Goal: Task Accomplishment & Management: Complete application form

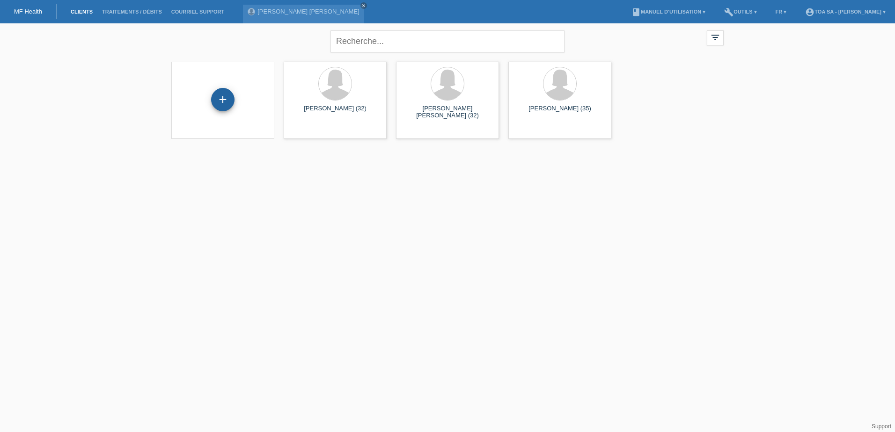
click at [229, 102] on div "+" at bounding box center [223, 100] width 22 height 16
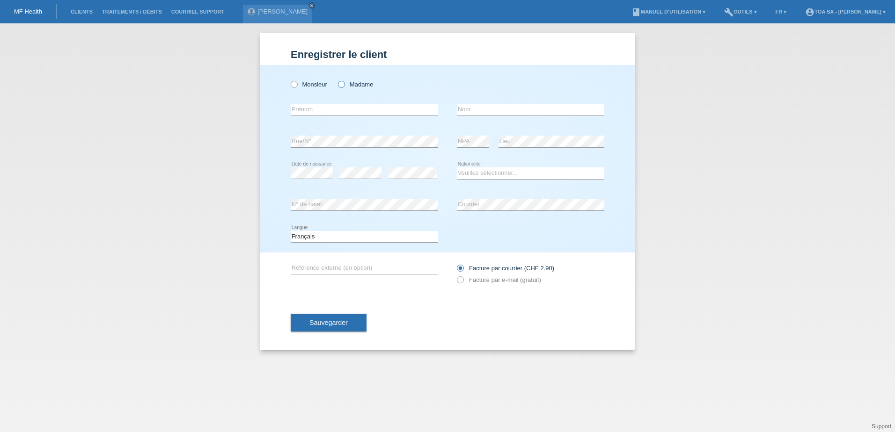
click at [337, 80] on icon at bounding box center [337, 80] width 0 height 0
click at [339, 81] on input "Madame" at bounding box center [341, 84] width 6 height 6
radio input "true"
click at [370, 112] on input "text" at bounding box center [364, 110] width 147 height 12
click at [475, 109] on input "text" at bounding box center [530, 110] width 147 height 12
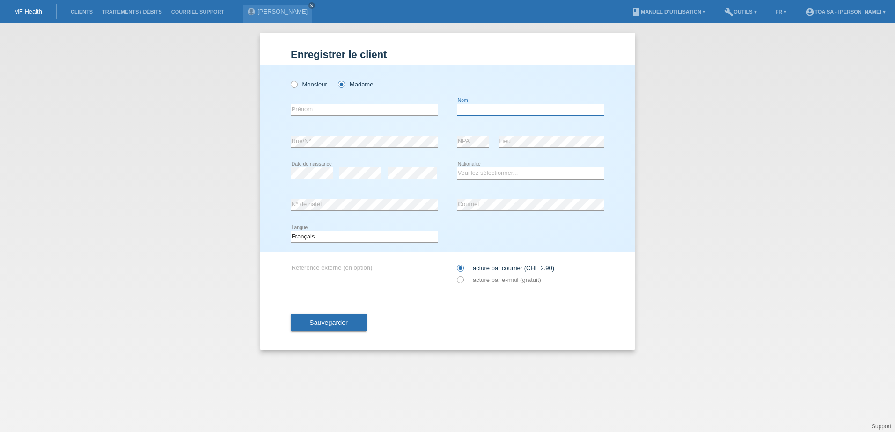
paste input "Blaser"
type input "Blaser"
click at [398, 109] on input "text" at bounding box center [364, 110] width 147 height 12
paste input "Zoé Anaïs"
type input "[PERSON_NAME]"
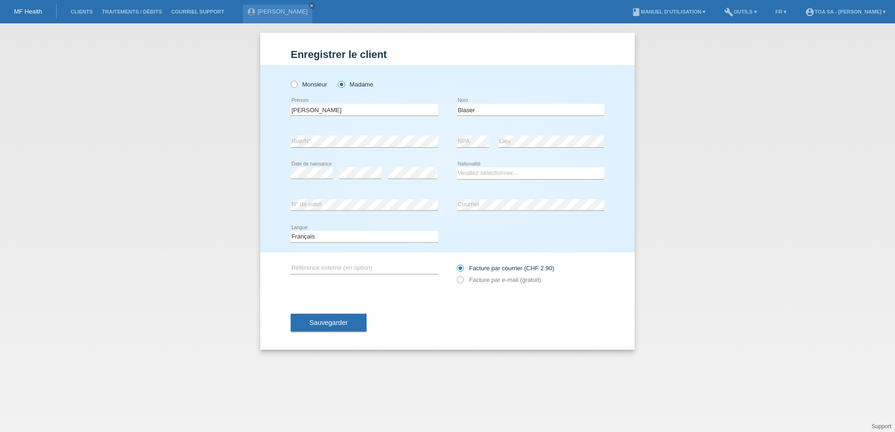
click at [372, 187] on div "error" at bounding box center [360, 174] width 42 height 32
click at [482, 174] on select "Veuillez sélectionner... Suisse Allemagne Autriche Liechtenstein ------------ A…" at bounding box center [530, 173] width 147 height 11
select select "CH"
click at [457, 168] on select "Veuillez sélectionner... Suisse Allemagne Autriche Liechtenstein ------------ A…" at bounding box center [530, 173] width 147 height 11
click at [509, 278] on label "Facture par e-mail (gratuit)" at bounding box center [499, 280] width 84 height 7
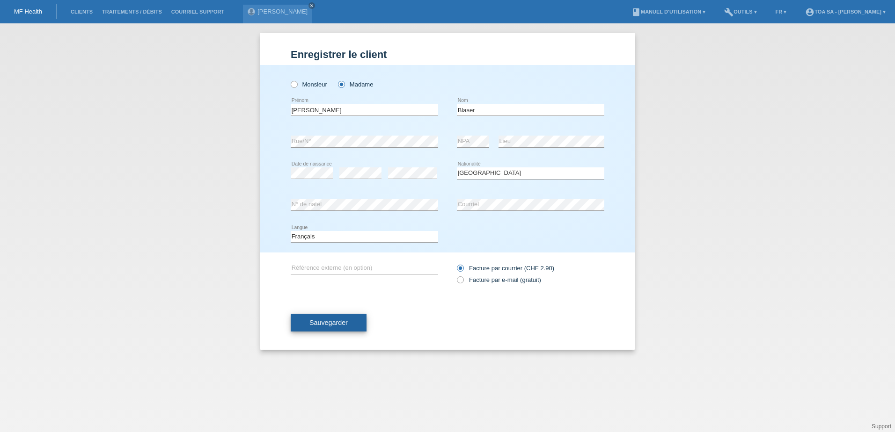
click at [350, 326] on button "Sauvegarder" at bounding box center [329, 323] width 76 height 18
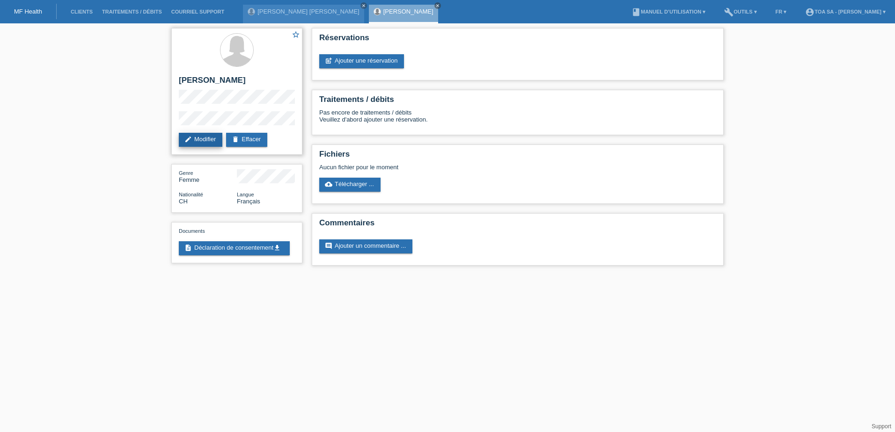
click at [208, 135] on link "edit Modifier" at bounding box center [201, 140] width 44 height 14
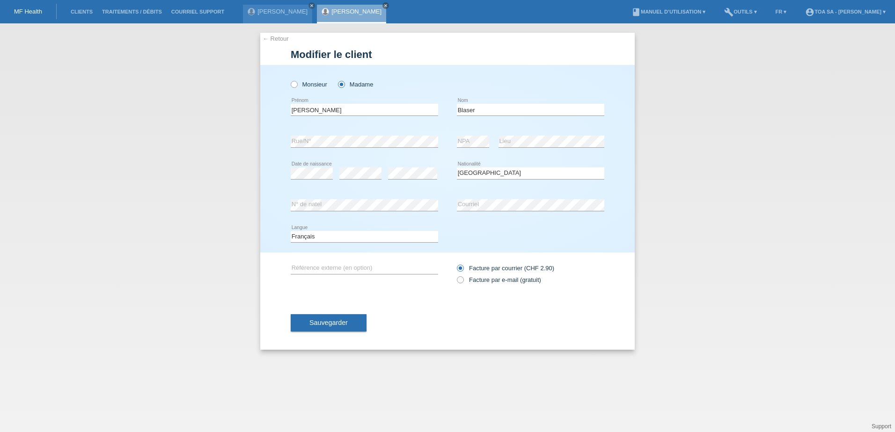
select select "CH"
click at [485, 278] on label "Facture par e-mail (gratuit)" at bounding box center [499, 280] width 84 height 7
click at [463, 278] on input "Facture par e-mail (gratuit)" at bounding box center [460, 283] width 6 height 12
radio input "true"
click at [336, 324] on span "Sauvegarder" at bounding box center [328, 322] width 38 height 7
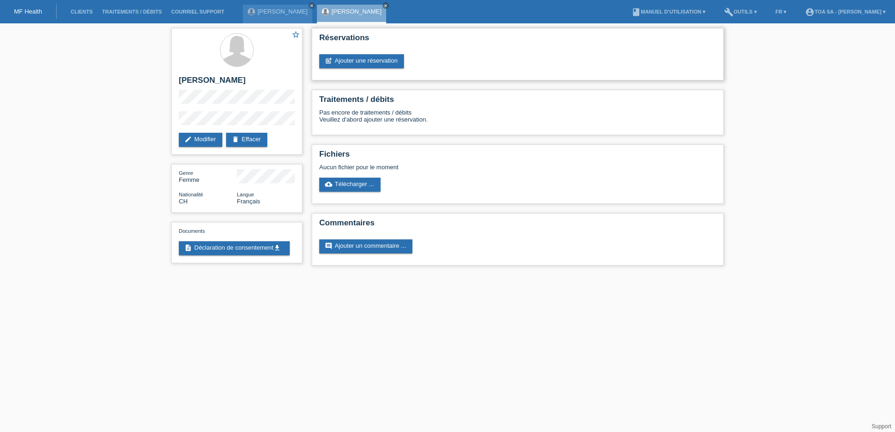
click at [392, 53] on div "Réservations post_add Ajouter une réservation" at bounding box center [518, 54] width 412 height 52
click at [388, 58] on link "post_add Ajouter une réservation" at bounding box center [361, 61] width 85 height 14
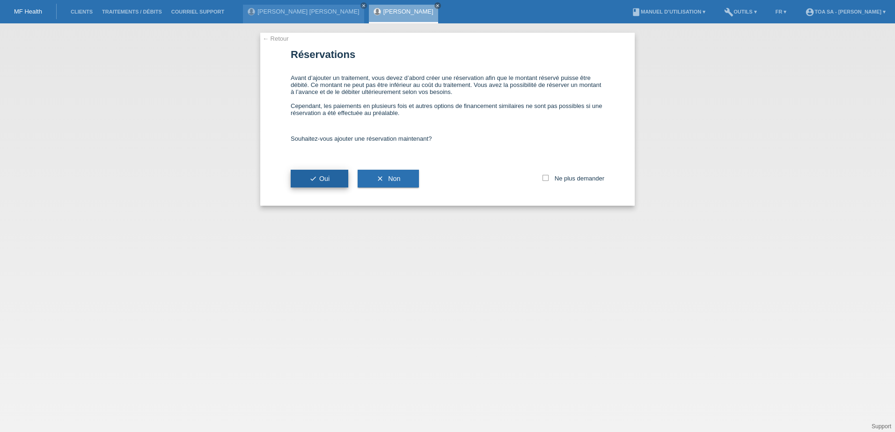
click at [332, 176] on button "check Oui" at bounding box center [320, 179] width 58 height 18
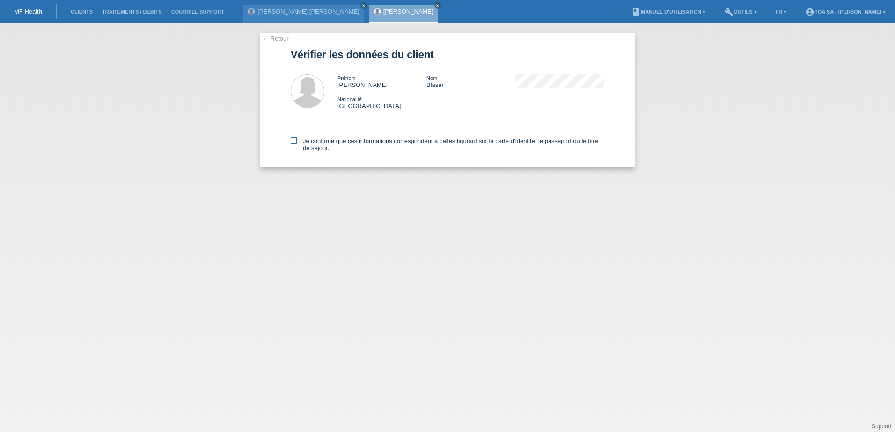
click at [323, 141] on label "Je confirme que ces informations correspondent à celles figurant sur la carte d…" at bounding box center [448, 145] width 314 height 14
click at [297, 141] on input "Je confirme que ces informations correspondent à celles figurant sur la carte d…" at bounding box center [294, 141] width 6 height 6
checkbox input "true"
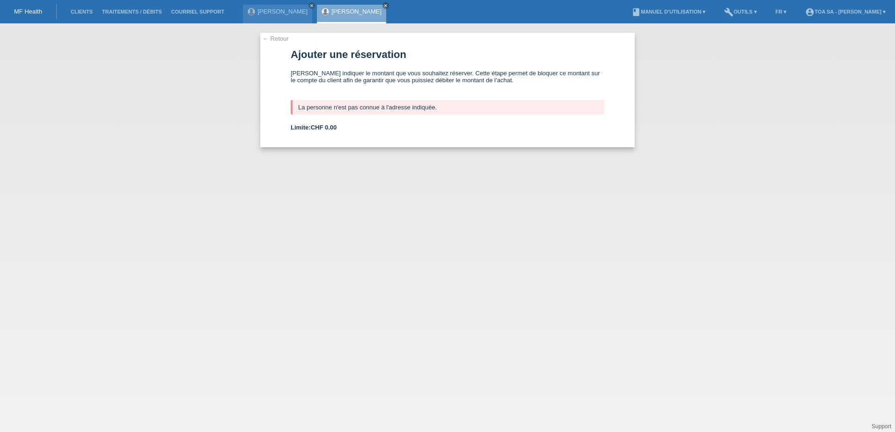
click at [343, 123] on form "Ajouter une réservation [PERSON_NAME] indiquer le montant que vous souhaitez ré…" at bounding box center [448, 98] width 314 height 99
click at [268, 37] on link "← Retour" at bounding box center [276, 38] width 26 height 7
